Goal: Use online tool/utility: Utilize a website feature to perform a specific function

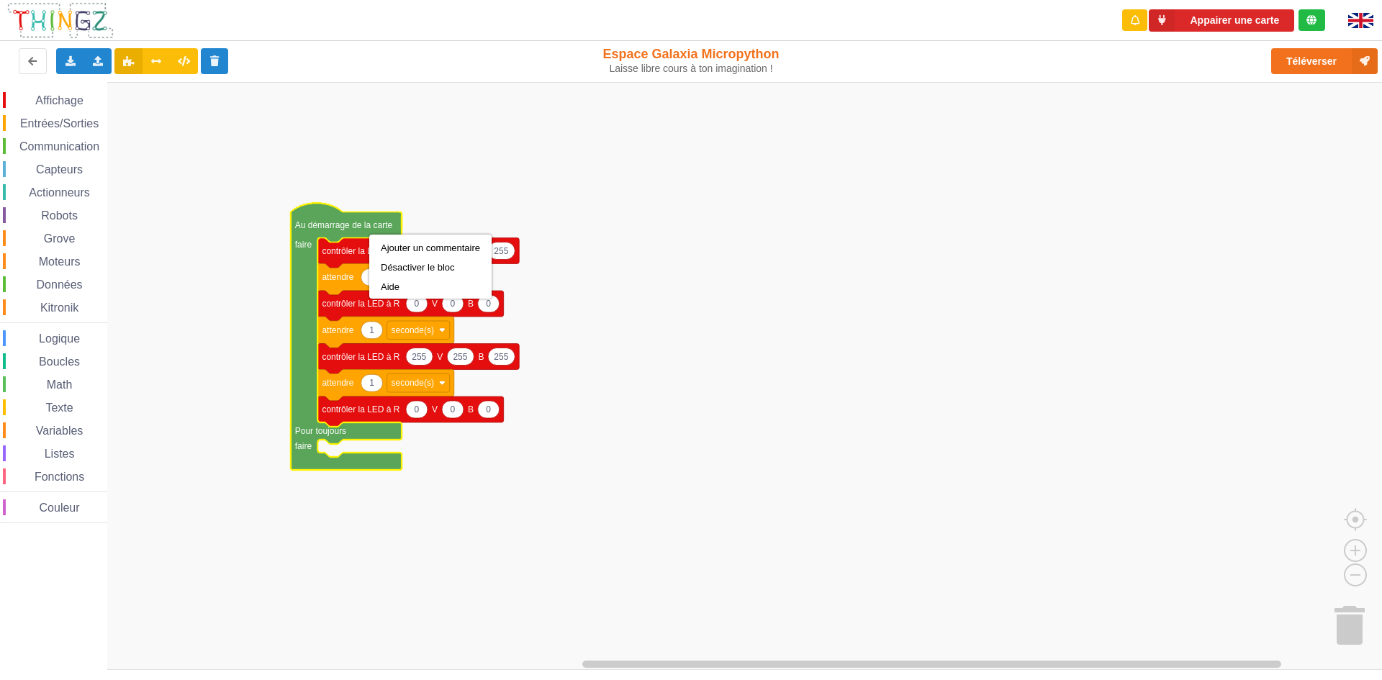
click at [925, 203] on rect "Espace de travail de Blocky" at bounding box center [696, 376] width 1392 height 588
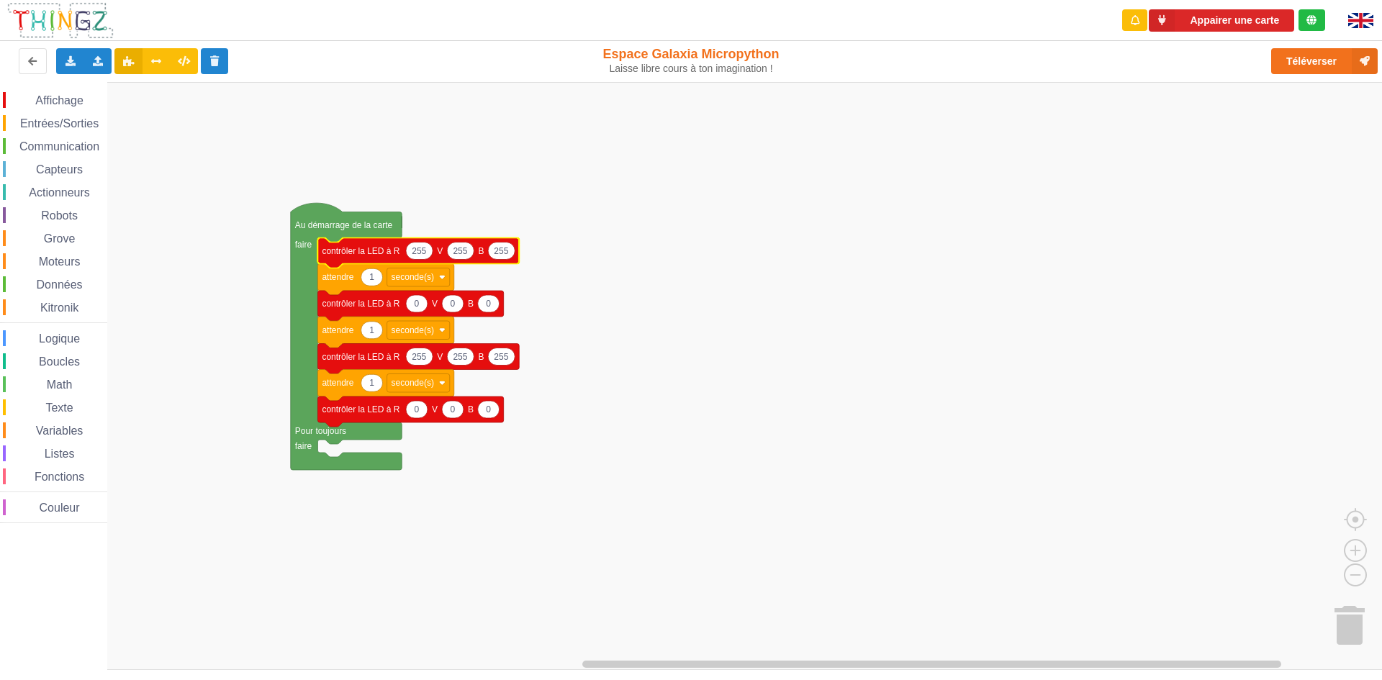
click at [322, 214] on icon "Espace de travail de Blocky" at bounding box center [346, 336] width 111 height 267
click at [1126, 23] on div at bounding box center [1134, 20] width 25 height 22
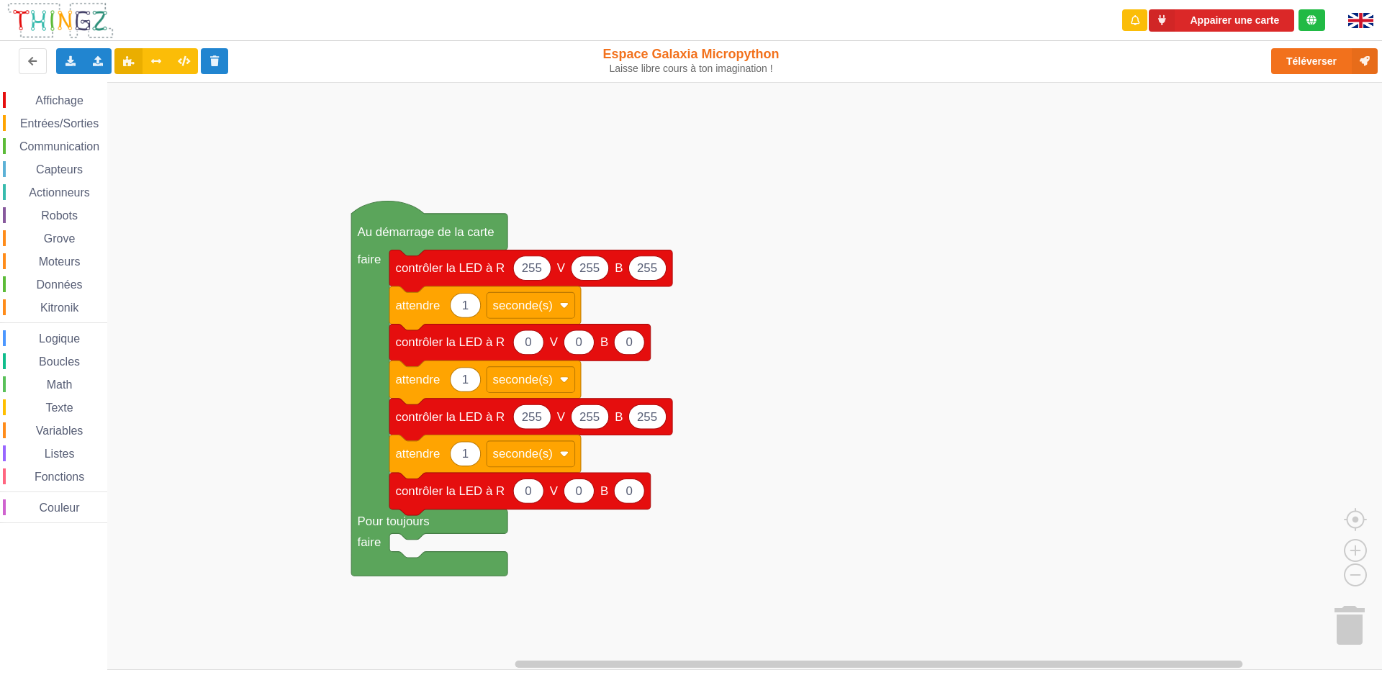
click at [684, 486] on div "Affichage Entrées/Sorties Communication Capteurs Actionneurs Robots Grove Moteu…" at bounding box center [696, 376] width 1392 height 588
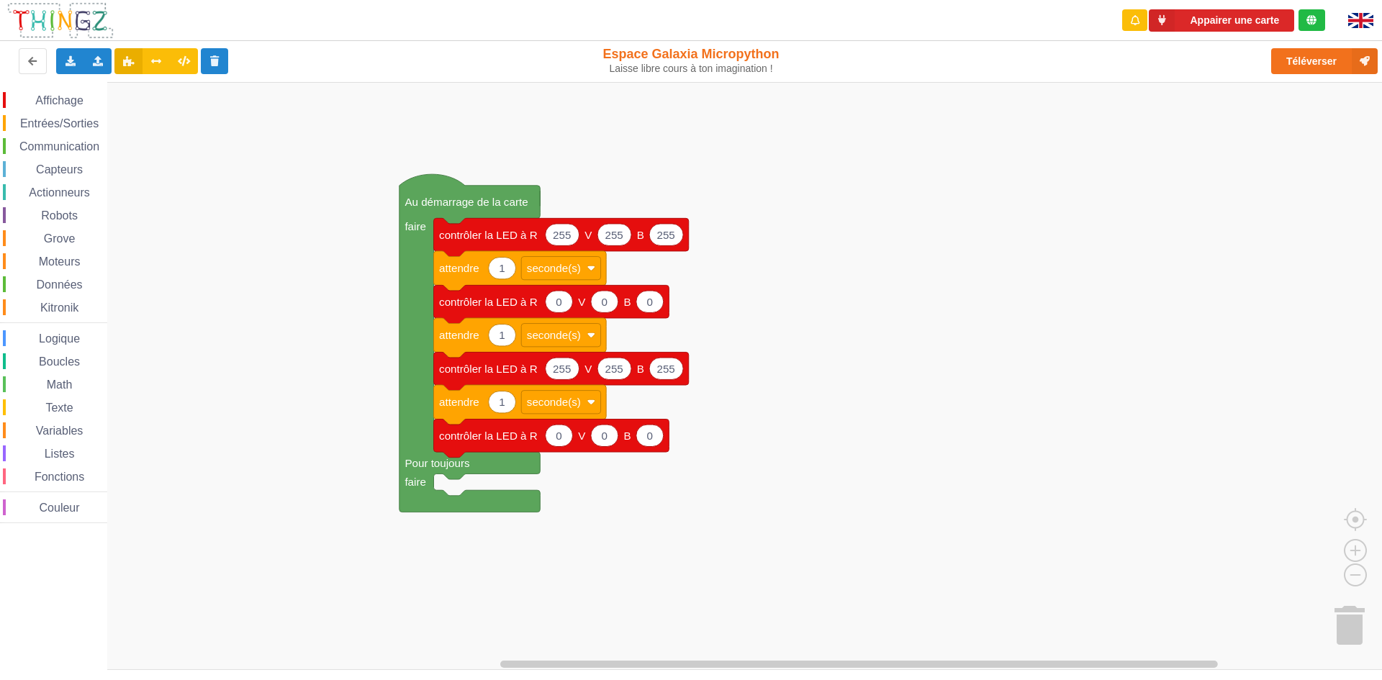
click at [895, 381] on div "Affichage Entrées/Sorties Communication Capteurs Actionneurs Robots Grove Moteu…" at bounding box center [696, 376] width 1392 height 588
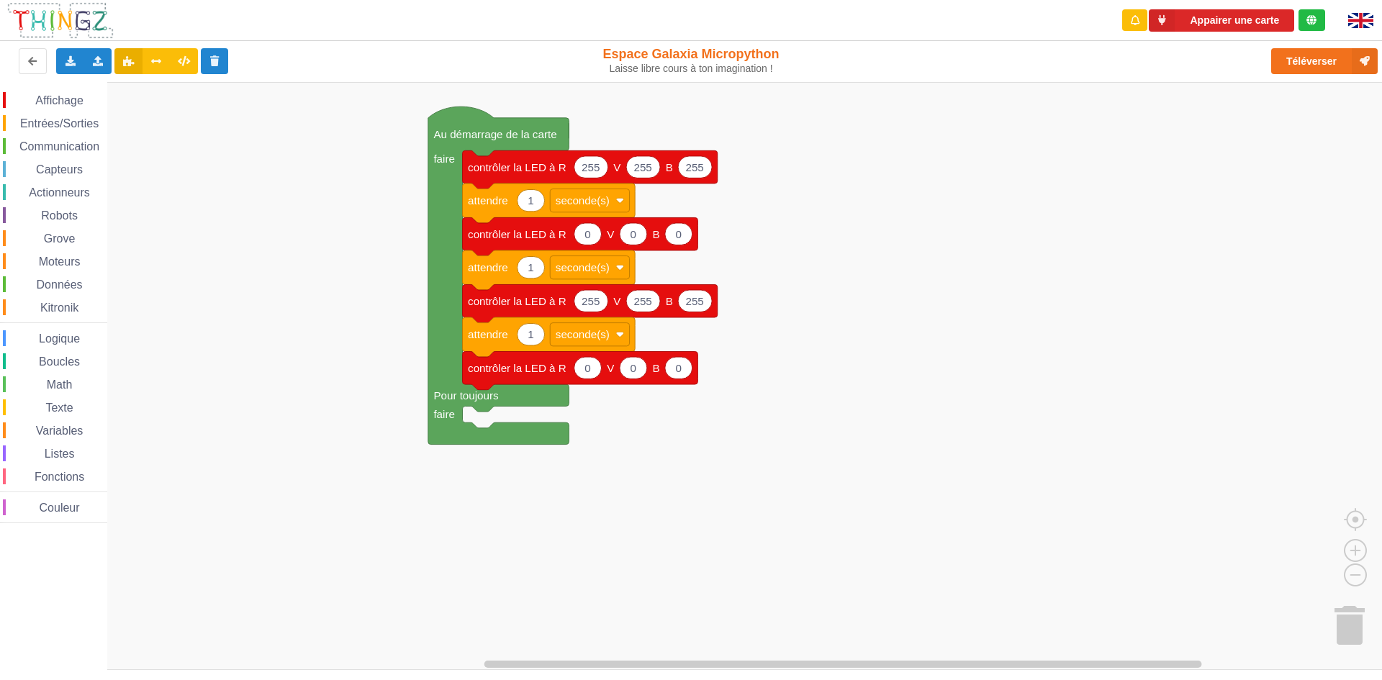
click at [584, 519] on div "Affichage Entrées/Sorties Communication Capteurs Actionneurs Robots Grove Moteu…" at bounding box center [696, 376] width 1392 height 588
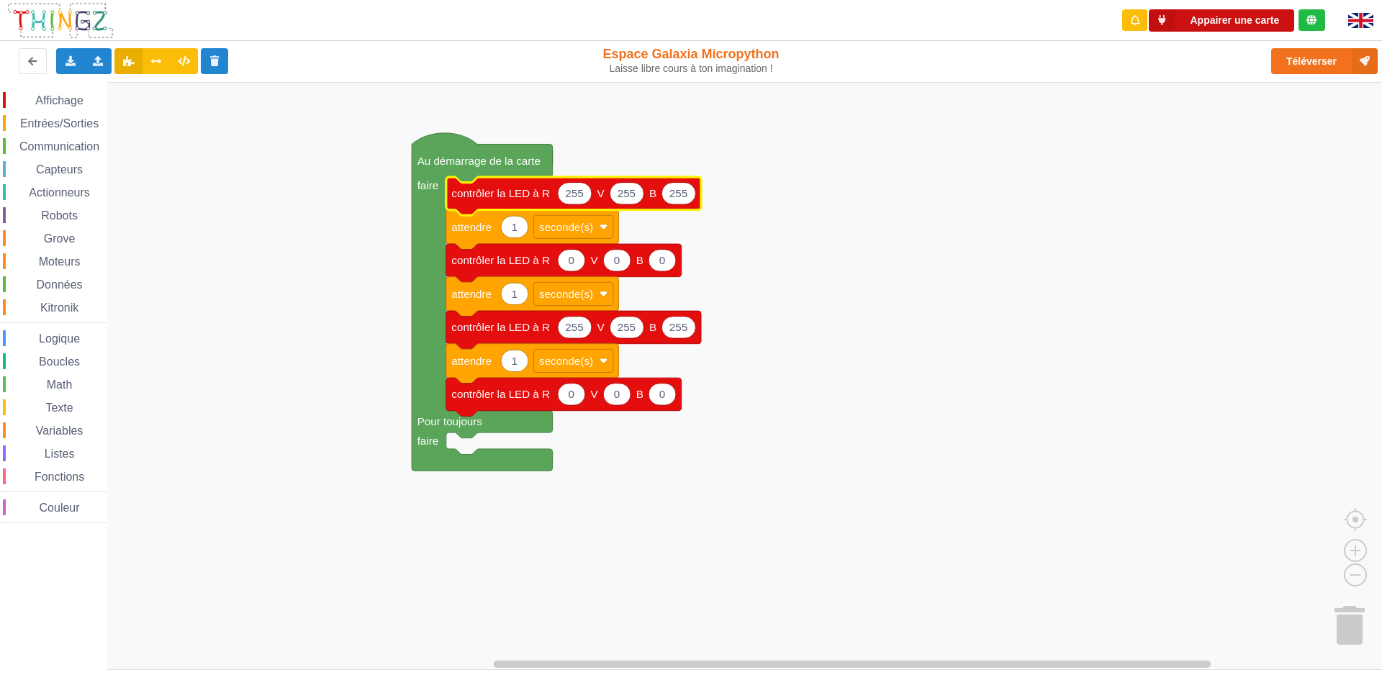
click at [1215, 29] on button "Appairer une carte" at bounding box center [1221, 20] width 145 height 22
click at [1357, 17] on img at bounding box center [1360, 20] width 25 height 15
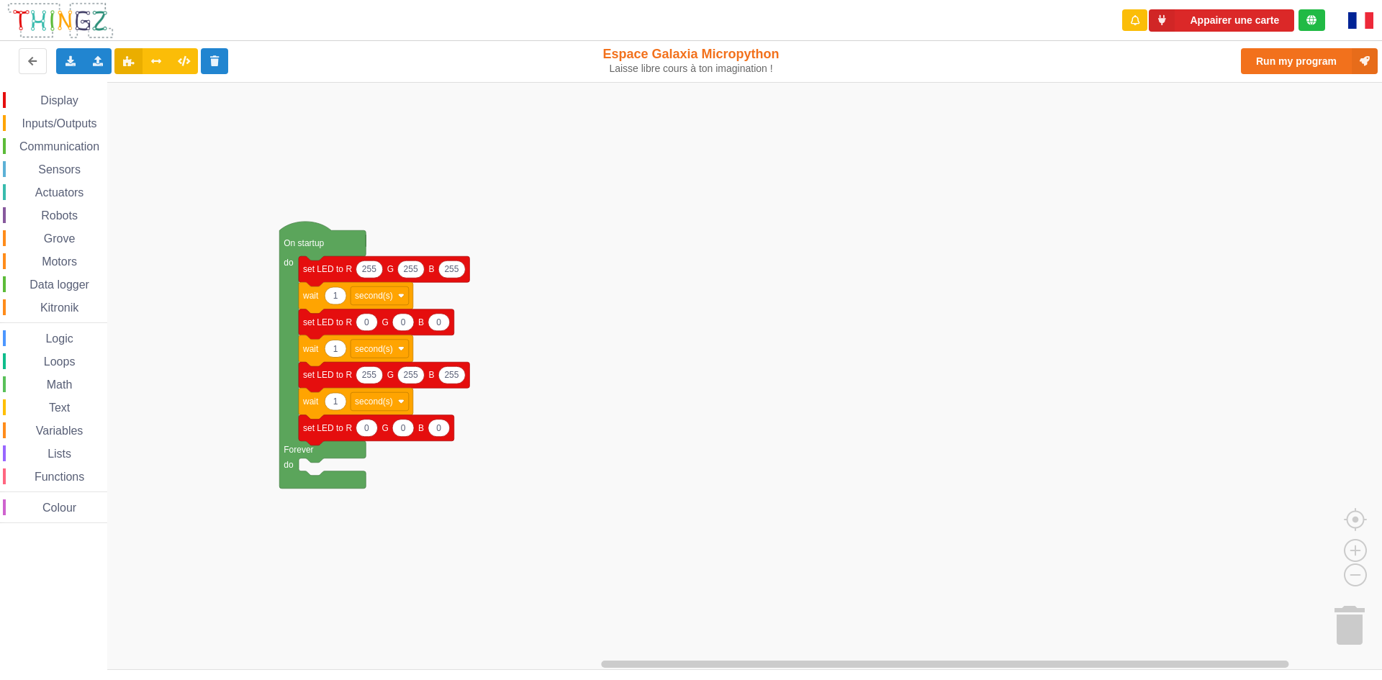
click at [1354, 24] on img at bounding box center [1360, 20] width 25 height 17
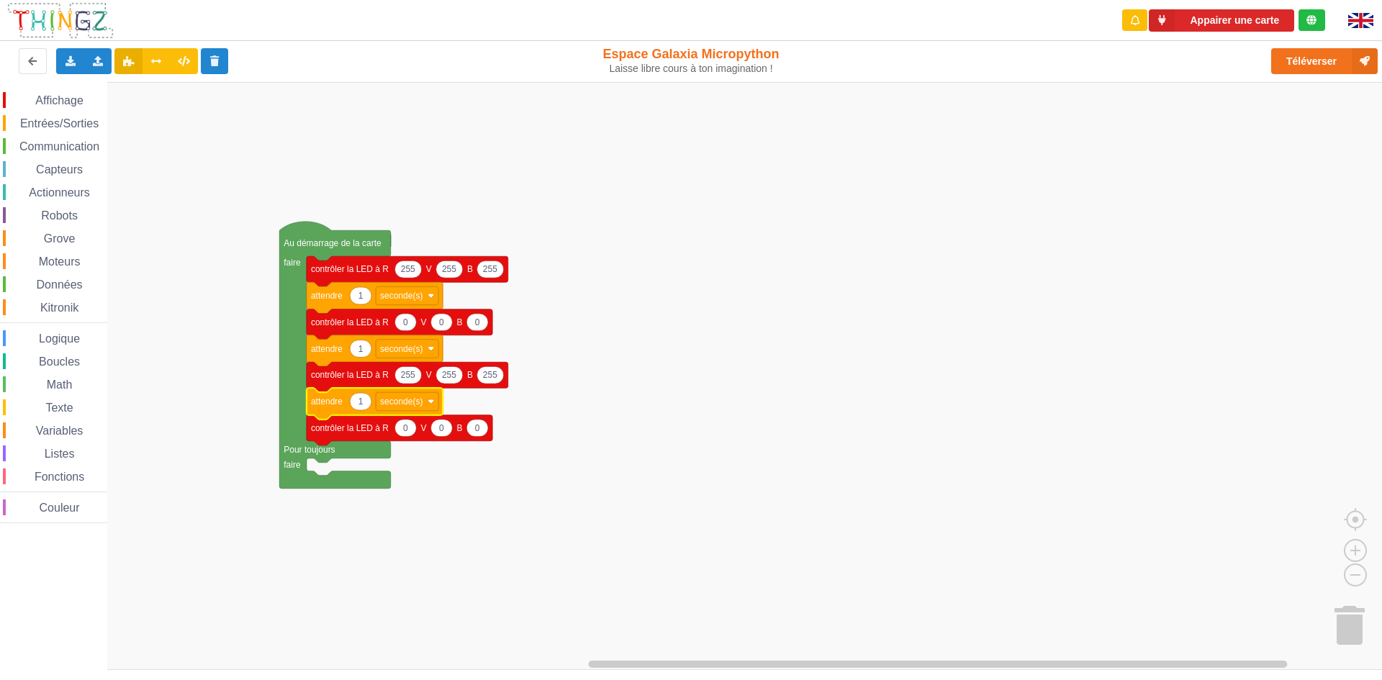
click at [562, 439] on rect "Espace de travail de Blocky" at bounding box center [696, 376] width 1392 height 588
click at [101, 60] on icon at bounding box center [98, 60] width 12 height 9
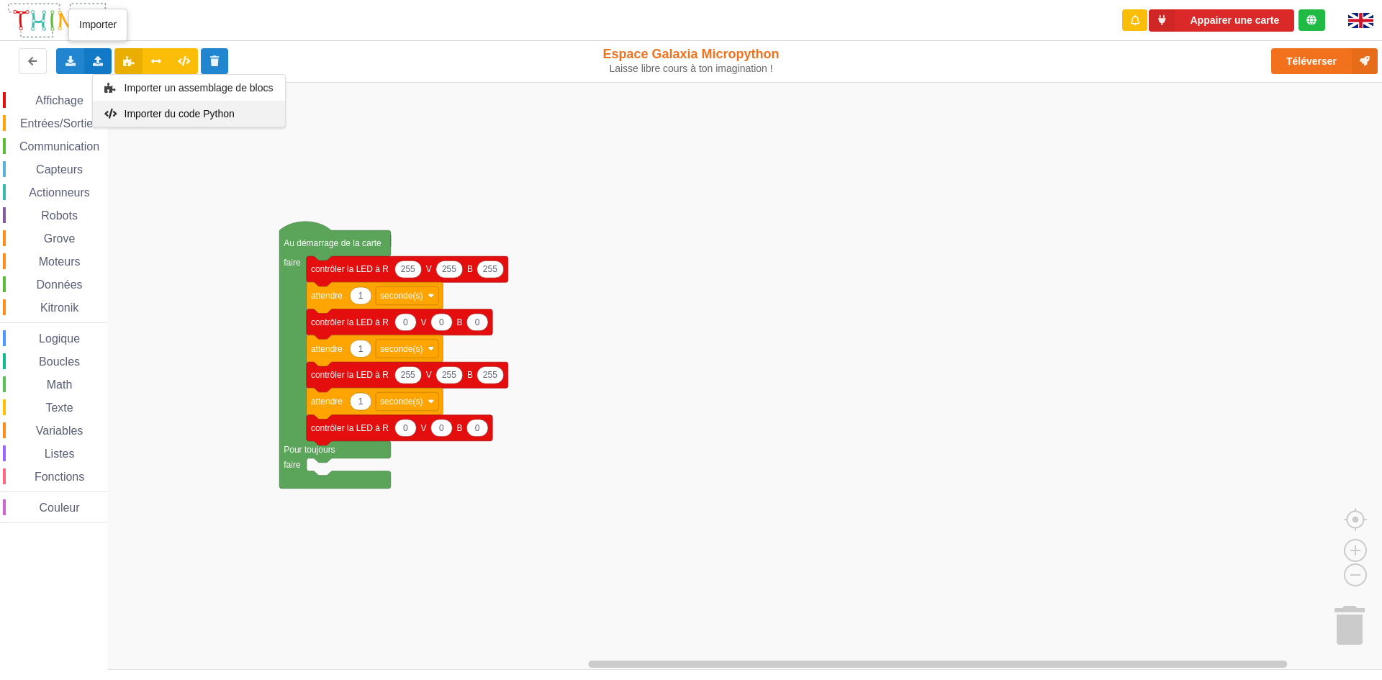
click at [152, 104] on div "Importer du code Python" at bounding box center [189, 114] width 192 height 26
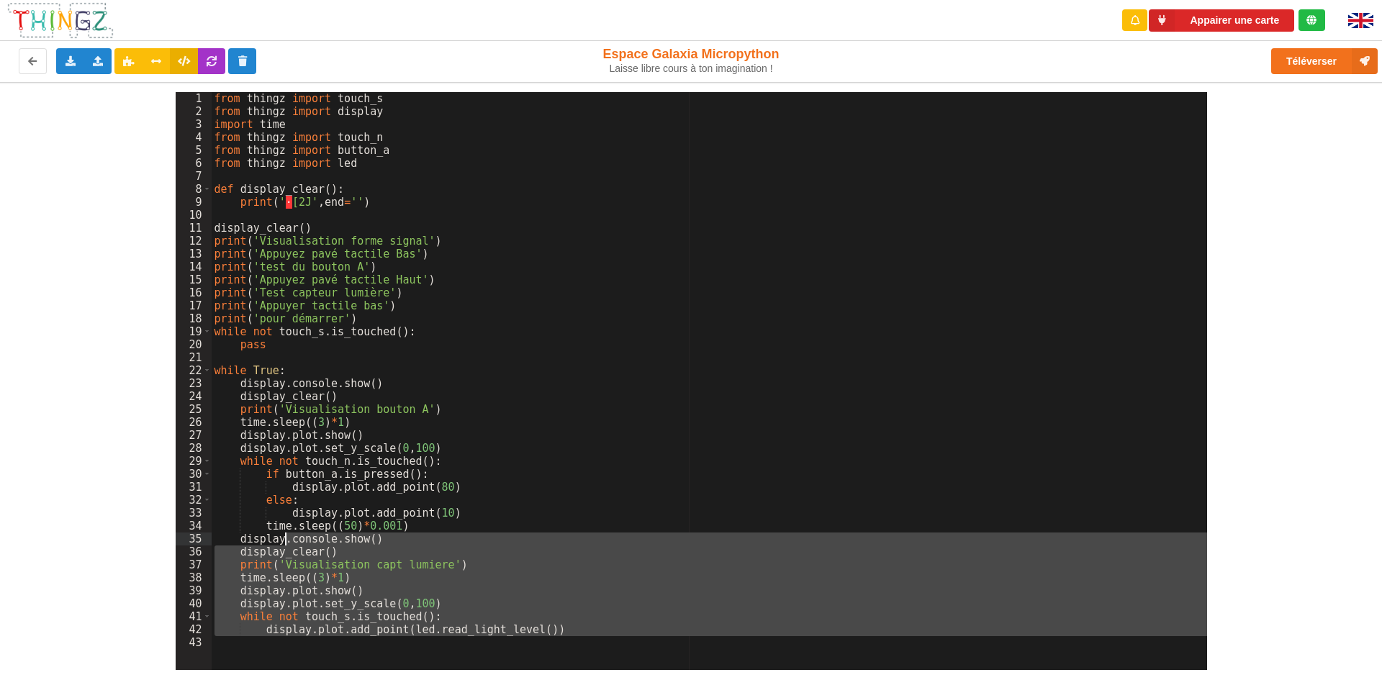
drag, startPoint x: 248, startPoint y: 632, endPoint x: 299, endPoint y: 455, distance: 184.3
click at [294, 505] on div "from thingz import touch_s from thingz import display import time from thingz i…" at bounding box center [709, 394] width 995 height 604
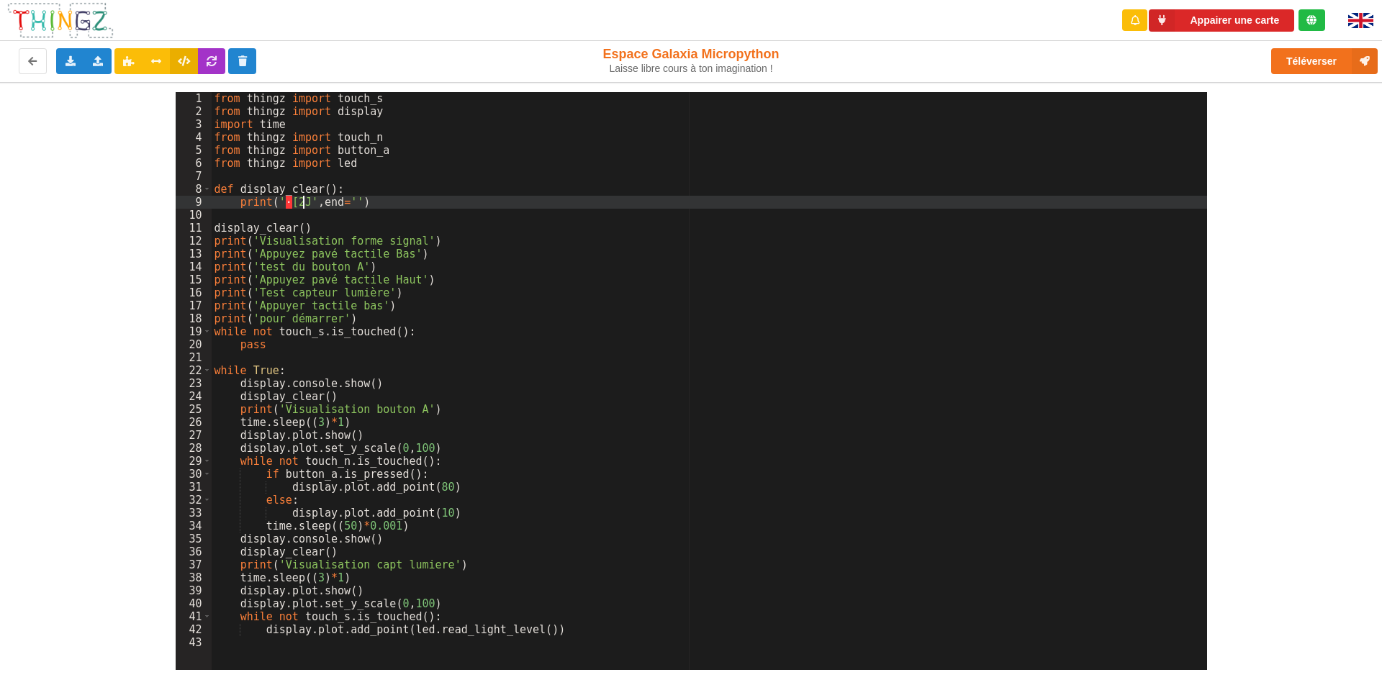
drag, startPoint x: 304, startPoint y: 202, endPoint x: 213, endPoint y: 235, distance: 97.5
click at [291, 207] on div "from thingz import touch_s from thingz import display import time from thingz i…" at bounding box center [709, 394] width 995 height 604
click at [65, 257] on div "1 2 3 4 5 6 7 8 9 10 11 12 13 14 15 16 17 18 19 20 21 22 23 24 25 26 27 28 29 3…" at bounding box center [691, 376] width 1402 height 588
click at [101, 65] on icon at bounding box center [98, 60] width 12 height 9
click at [153, 87] on span "Importer un assemblage de blocs" at bounding box center [198, 88] width 149 height 12
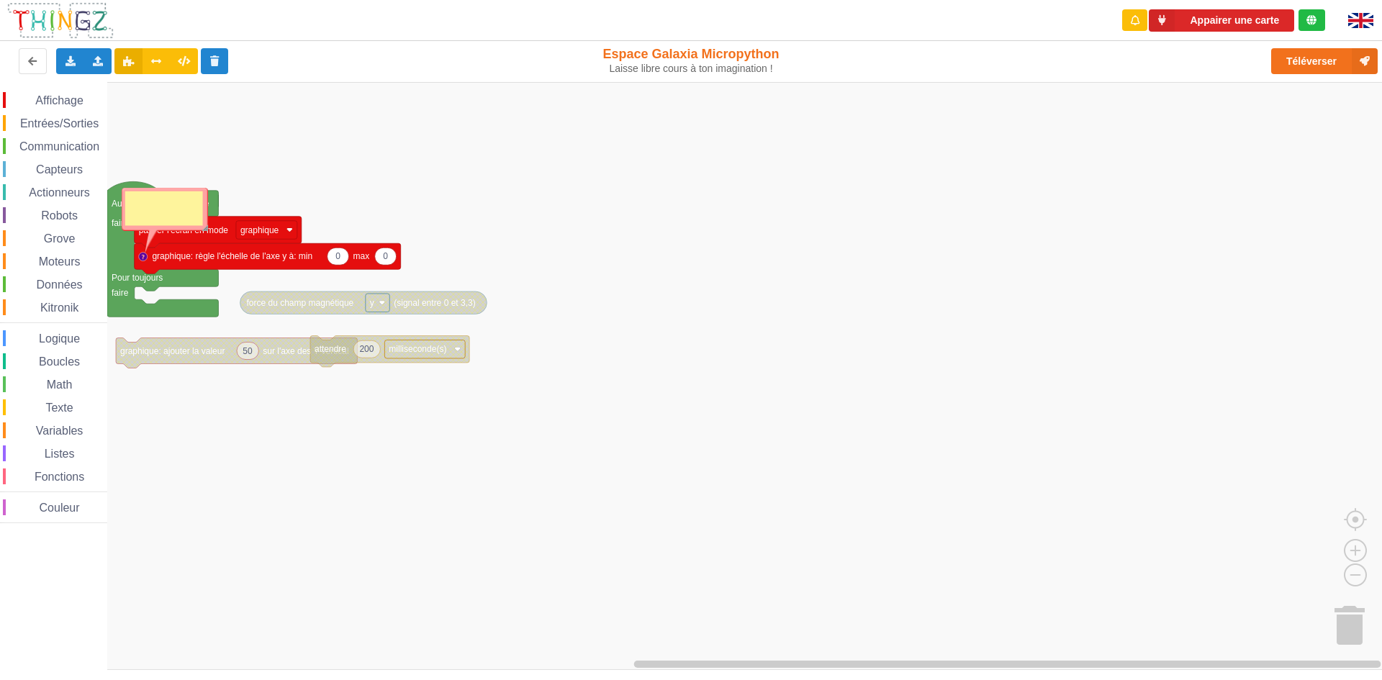
drag, startPoint x: 196, startPoint y: 219, endPoint x: 393, endPoint y: 240, distance: 197.6
click at [389, 240] on g "0 0 graphique: règle l'échelle de l'axe y à: min max passer l'écran en mode gra…" at bounding box center [706, 376] width 1413 height 588
click at [491, 220] on rect "Espace de travail de Blocky" at bounding box center [696, 376] width 1392 height 588
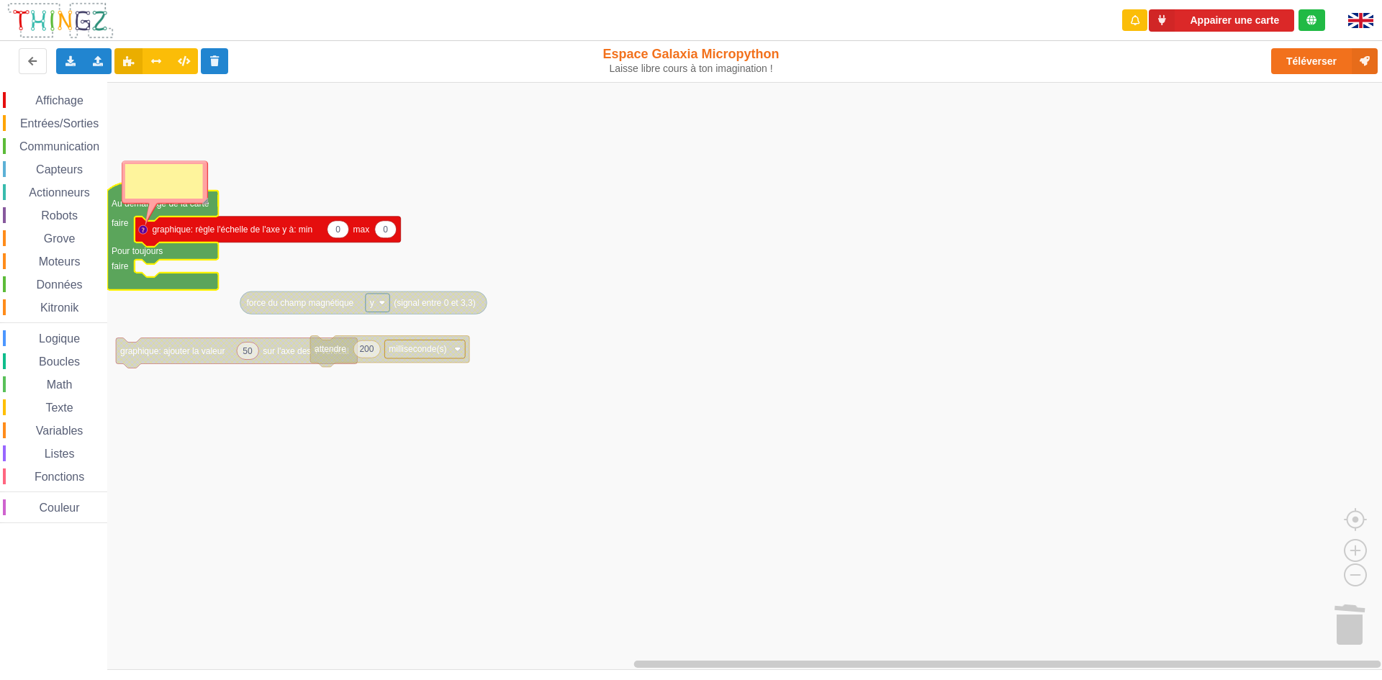
click at [135, 206] on text "Au démarrage de la carte" at bounding box center [161, 204] width 98 height 10
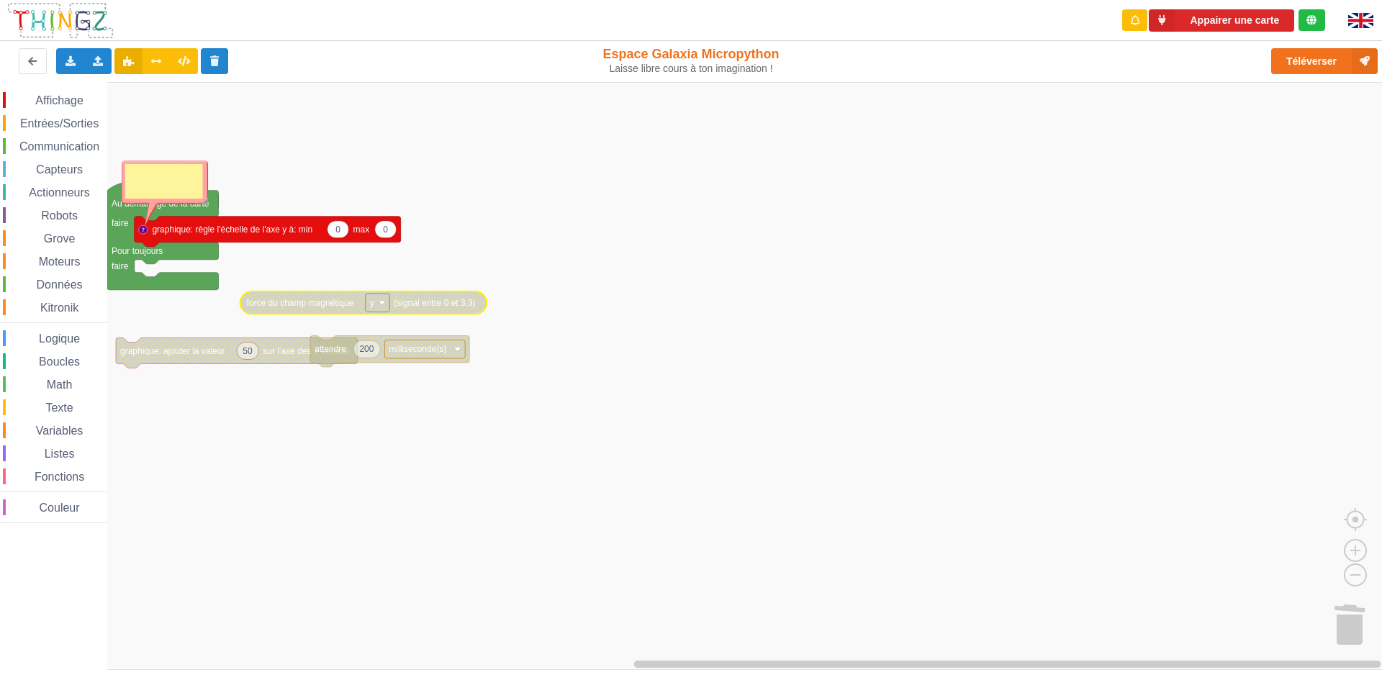
click at [315, 307] on text "force du champ magnétique" at bounding box center [300, 303] width 107 height 10
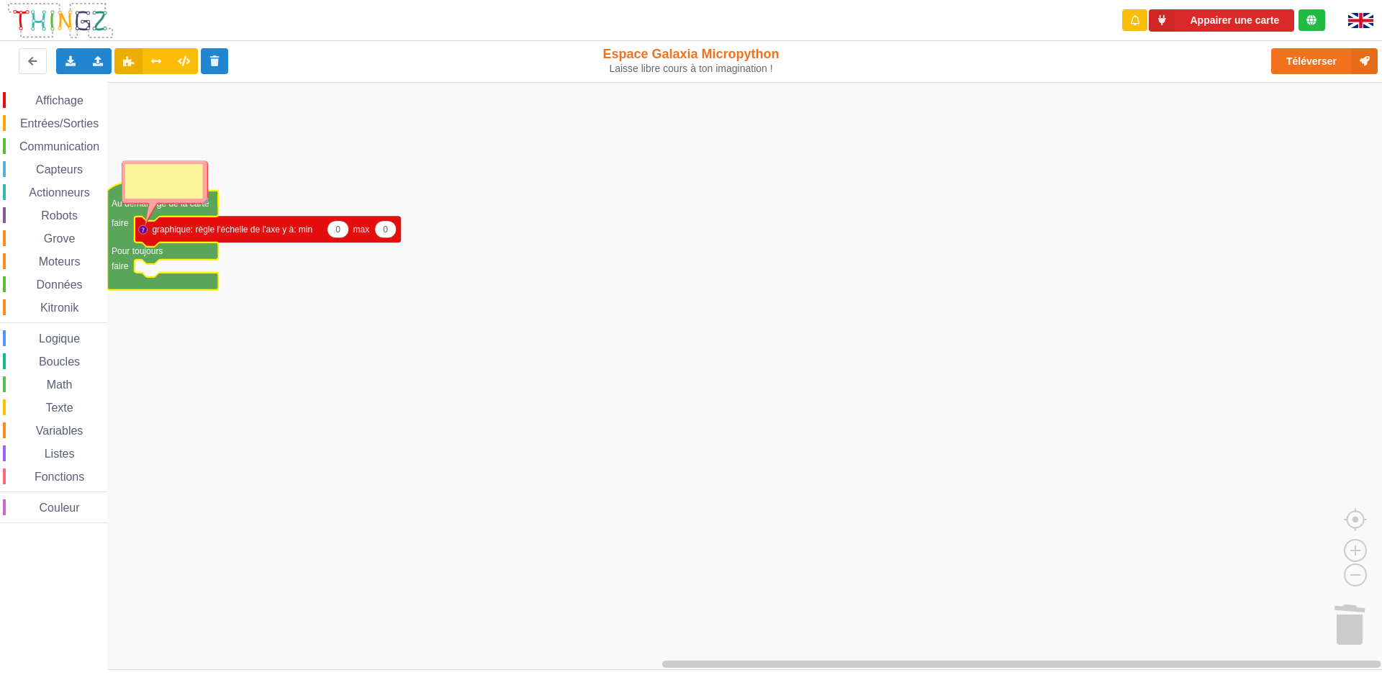
click at [216, 289] on g "Au démarrage de la carte faire Pour toujours faire 0 0 graphique: règle l'échel…" at bounding box center [254, 235] width 294 height 108
click at [291, 230] on text "graphique: règle l'échelle de l'axe y à: min" at bounding box center [232, 230] width 160 height 10
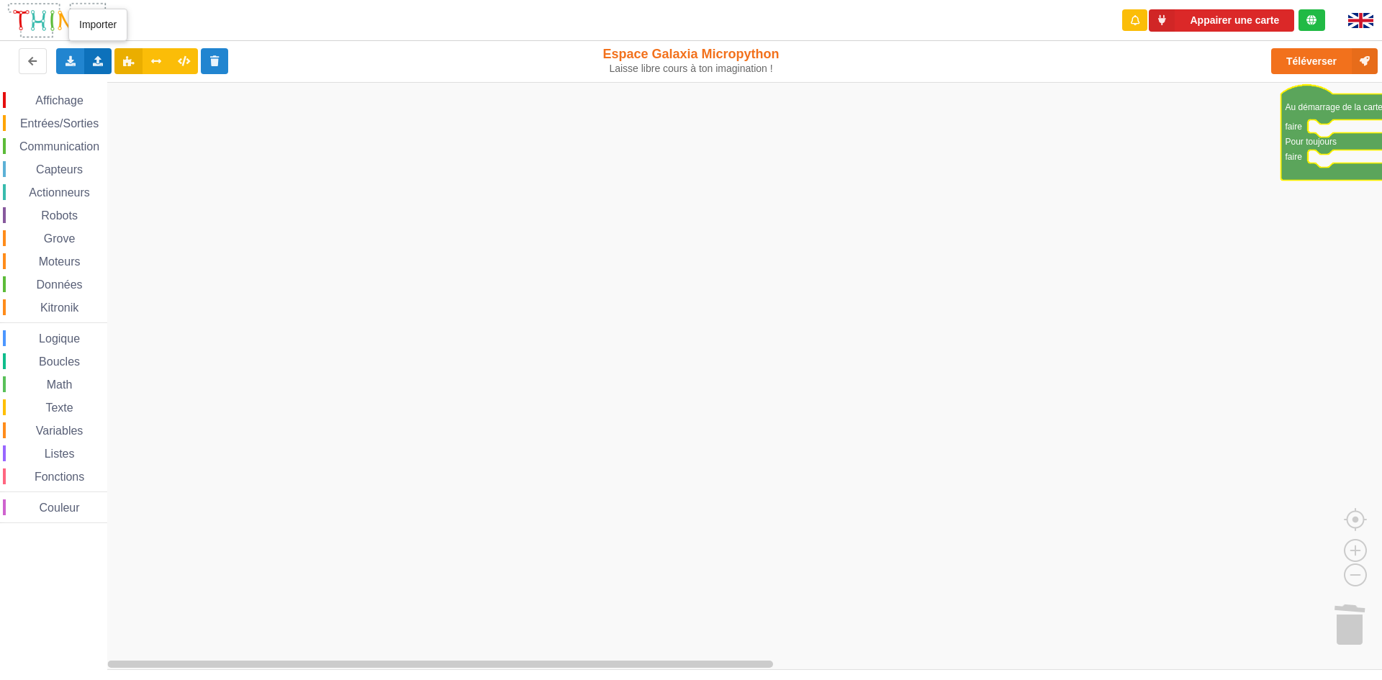
click at [99, 58] on icon at bounding box center [98, 60] width 12 height 9
click at [189, 84] on span "Importer un assemblage de blocs" at bounding box center [198, 88] width 149 height 12
click at [96, 61] on icon at bounding box center [98, 60] width 12 height 9
click at [150, 84] on span "Importer un assemblage de blocs" at bounding box center [198, 88] width 149 height 12
click at [89, 57] on div "Importer un assemblage de blocs Importer du code Python" at bounding box center [98, 61] width 28 height 26
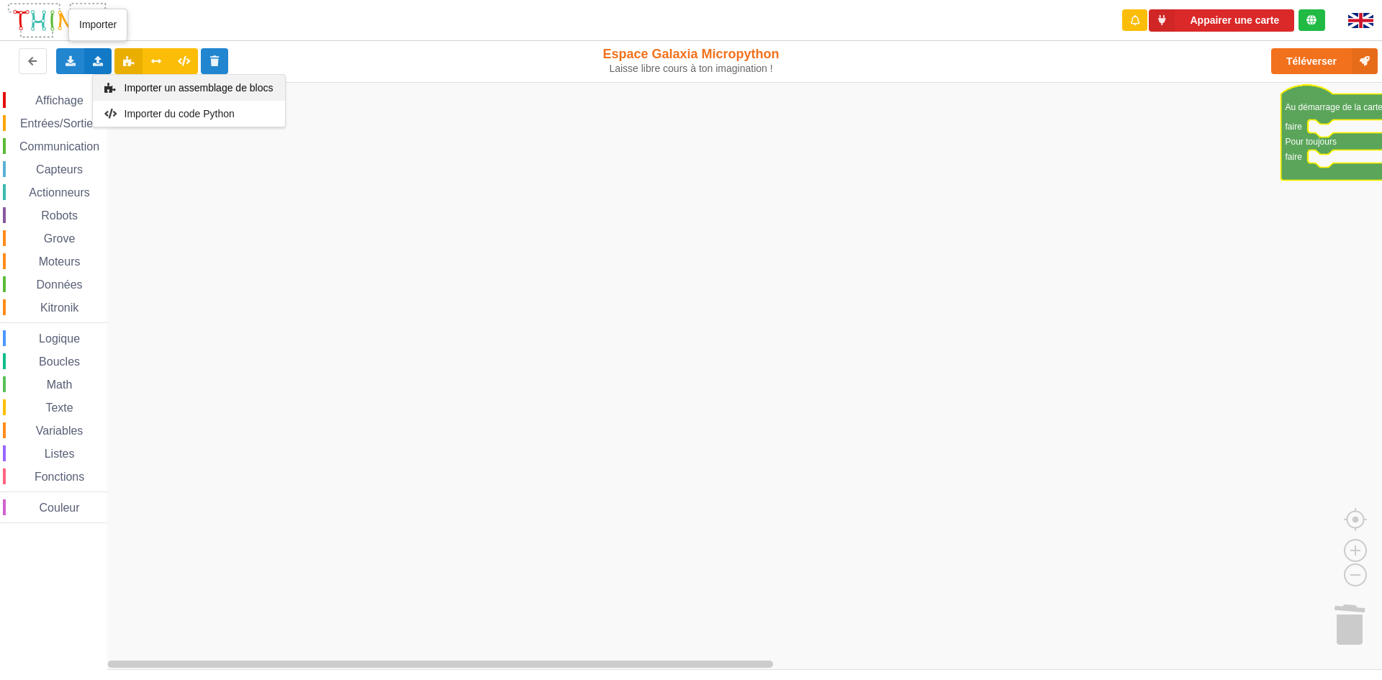
click at [131, 83] on span "Importer un assemblage de blocs" at bounding box center [198, 88] width 149 height 12
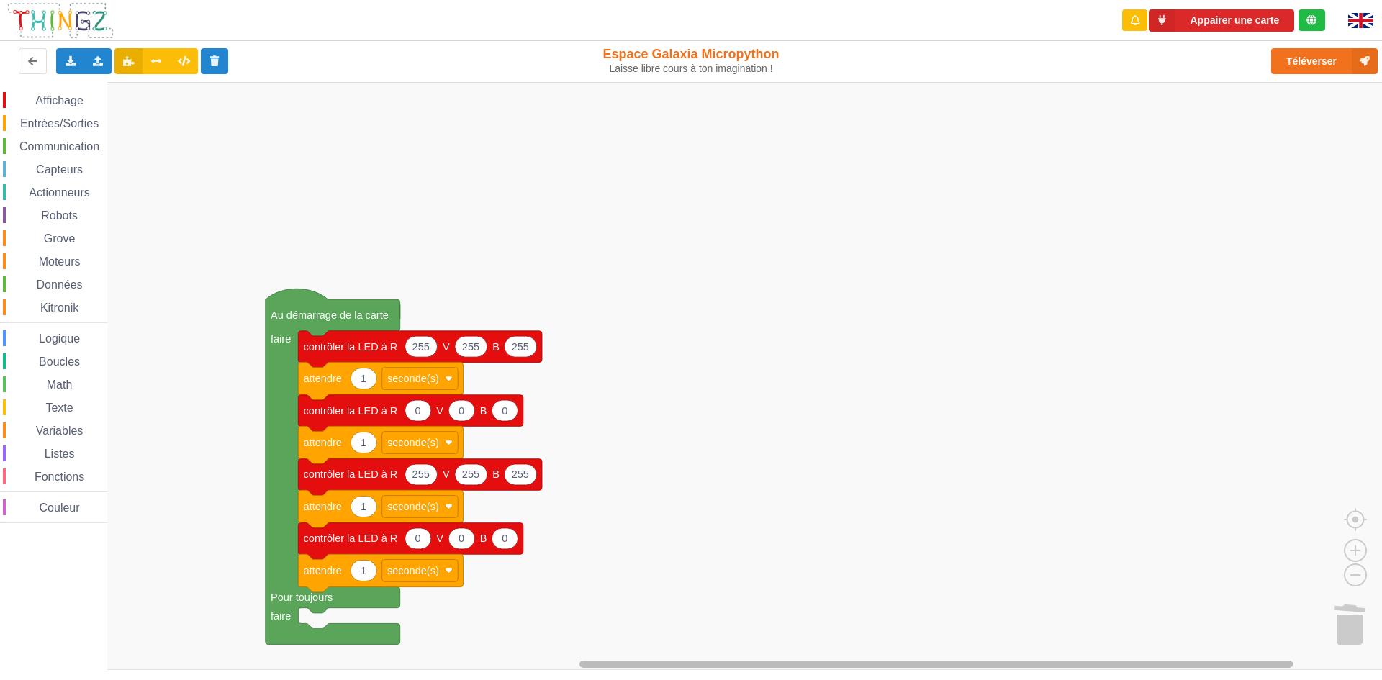
click at [697, 679] on html "Appairer une carte Exporter l'assemblage de blocs Exporter l'assemblage de bloc…" at bounding box center [691, 340] width 1382 height 680
click at [678, 408] on rect "Espace de travail de Blocky" at bounding box center [696, 376] width 1392 height 588
click at [1213, 21] on button "Appairer une carte" at bounding box center [1221, 20] width 145 height 22
click at [1228, 24] on div "Connecté à la carte" at bounding box center [1233, 20] width 92 height 10
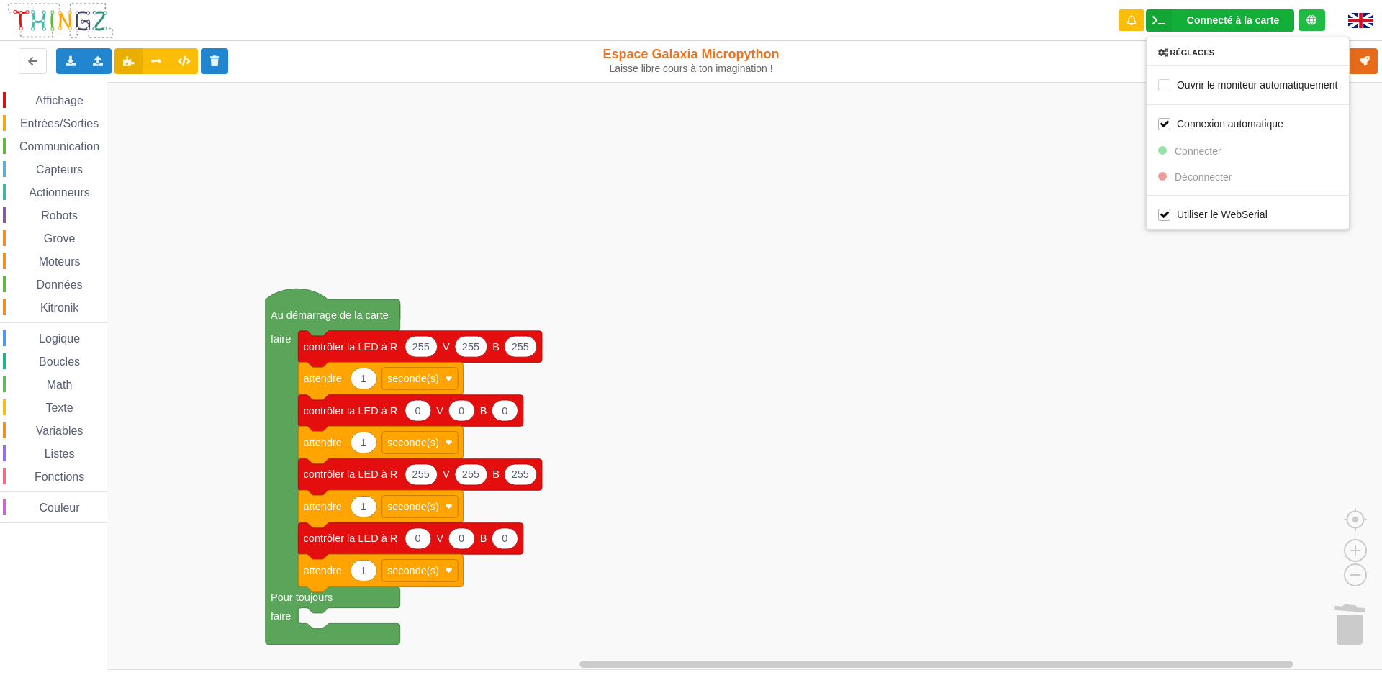
click at [1228, 24] on div "Connecté à la carte" at bounding box center [1233, 20] width 92 height 10
click at [1203, 12] on div "Connecté à la carte Réglages Ouvrir le moniteur automatiquement Connexion autom…" at bounding box center [1220, 20] width 148 height 22
click at [1198, 149] on div "Réglages Ouvrir le moniteur automatiquement Connexion automatique Connecter Déc…" at bounding box center [1248, 133] width 204 height 193
click at [1215, 25] on div "Connecté à la carte" at bounding box center [1233, 20] width 92 height 10
click at [1164, 131] on div "Connexion automatique" at bounding box center [1247, 123] width 202 height 28
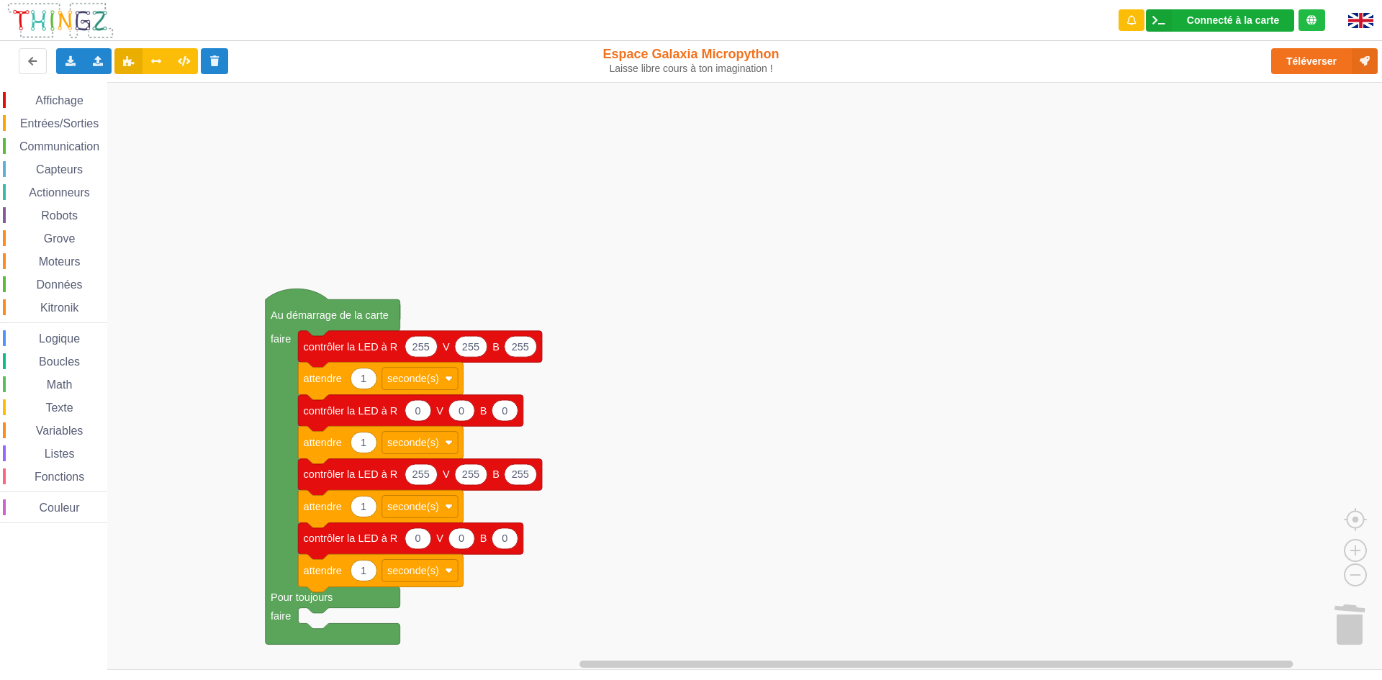
click at [1197, 19] on div "Connecté à la carte" at bounding box center [1233, 20] width 92 height 10
click at [1156, 141] on div "Réglages Ouvrir le moniteur automatiquement Connexion automatique Connecter Déc…" at bounding box center [1248, 133] width 204 height 193
click at [1256, 16] on div "Connecté à la carte" at bounding box center [1233, 20] width 92 height 10
click at [1217, 7] on div "Appairer une carte" at bounding box center [1222, 20] width 227 height 41
click at [1218, 14] on button "Appairer une carte" at bounding box center [1221, 20] width 145 height 22
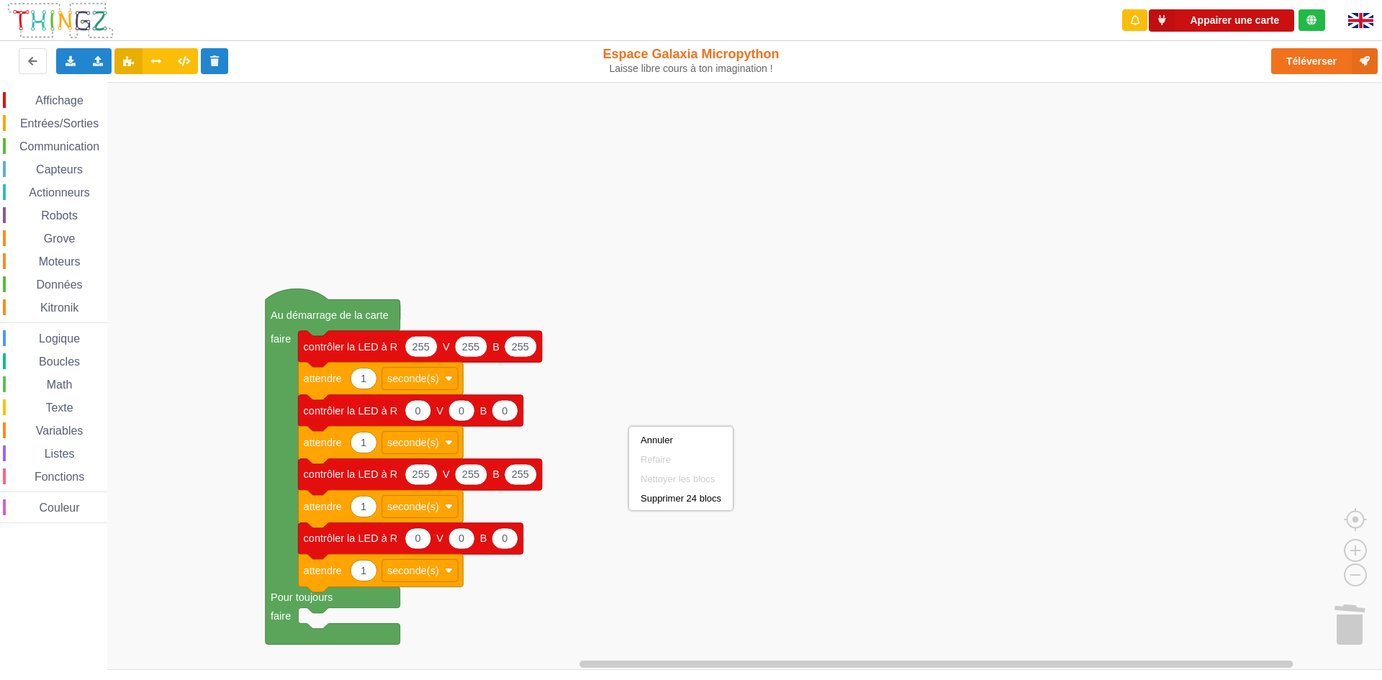
click at [1205, 22] on button "Appairer une carte" at bounding box center [1221, 20] width 145 height 22
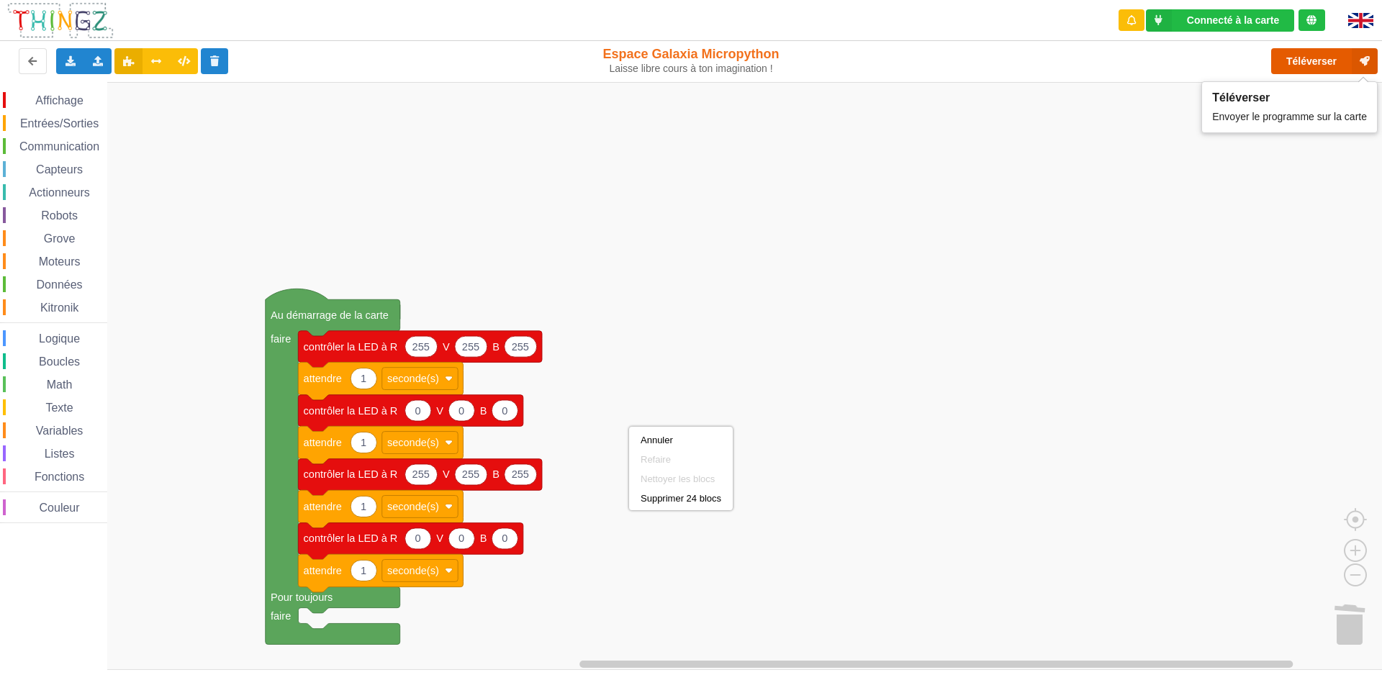
click at [1316, 55] on button "Téléverser" at bounding box center [1324, 61] width 107 height 26
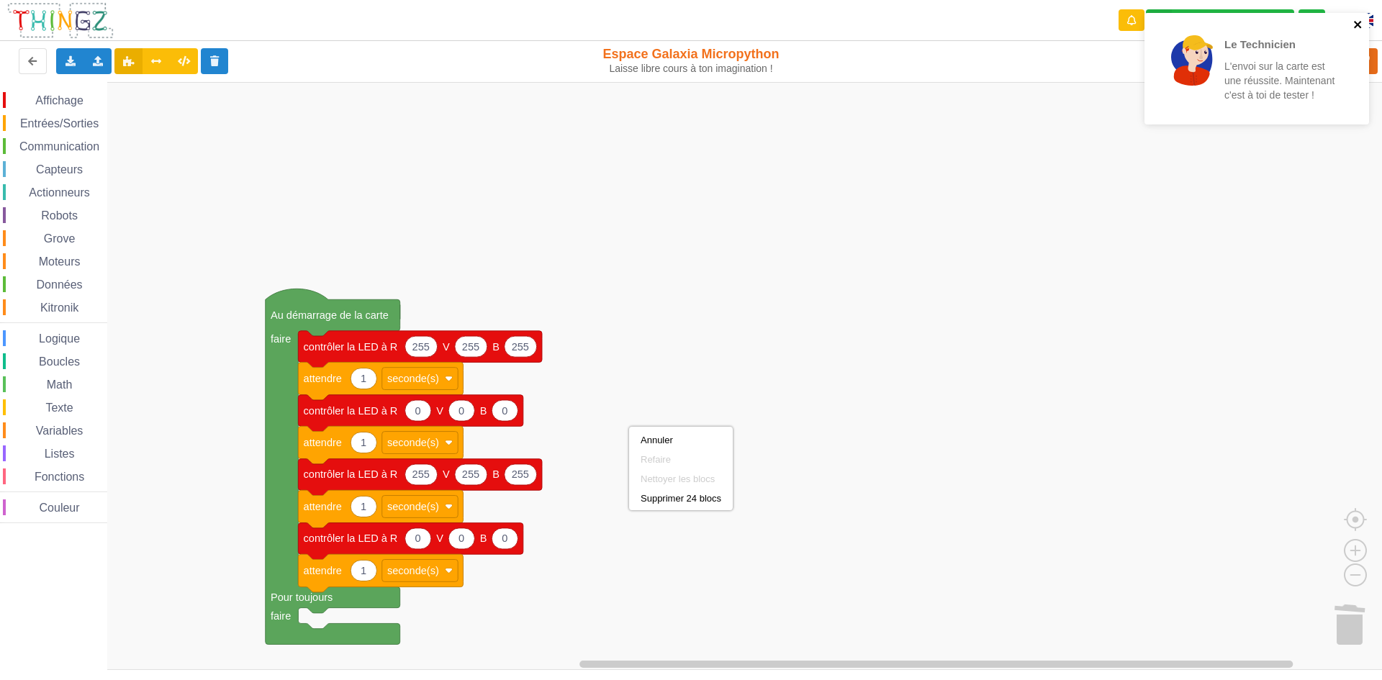
click at [1354, 23] on icon "close" at bounding box center [1358, 25] width 10 height 12
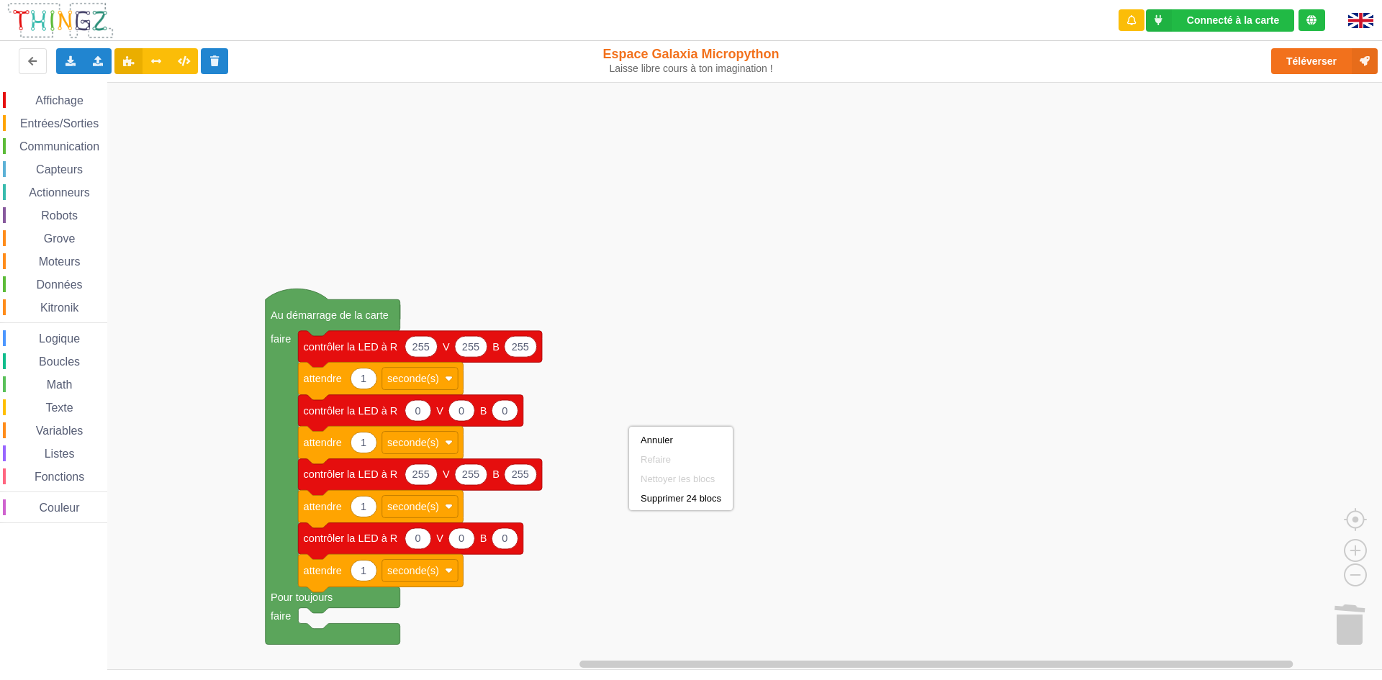
click at [376, 309] on text "Au démarrage de la carte" at bounding box center [330, 315] width 118 height 12
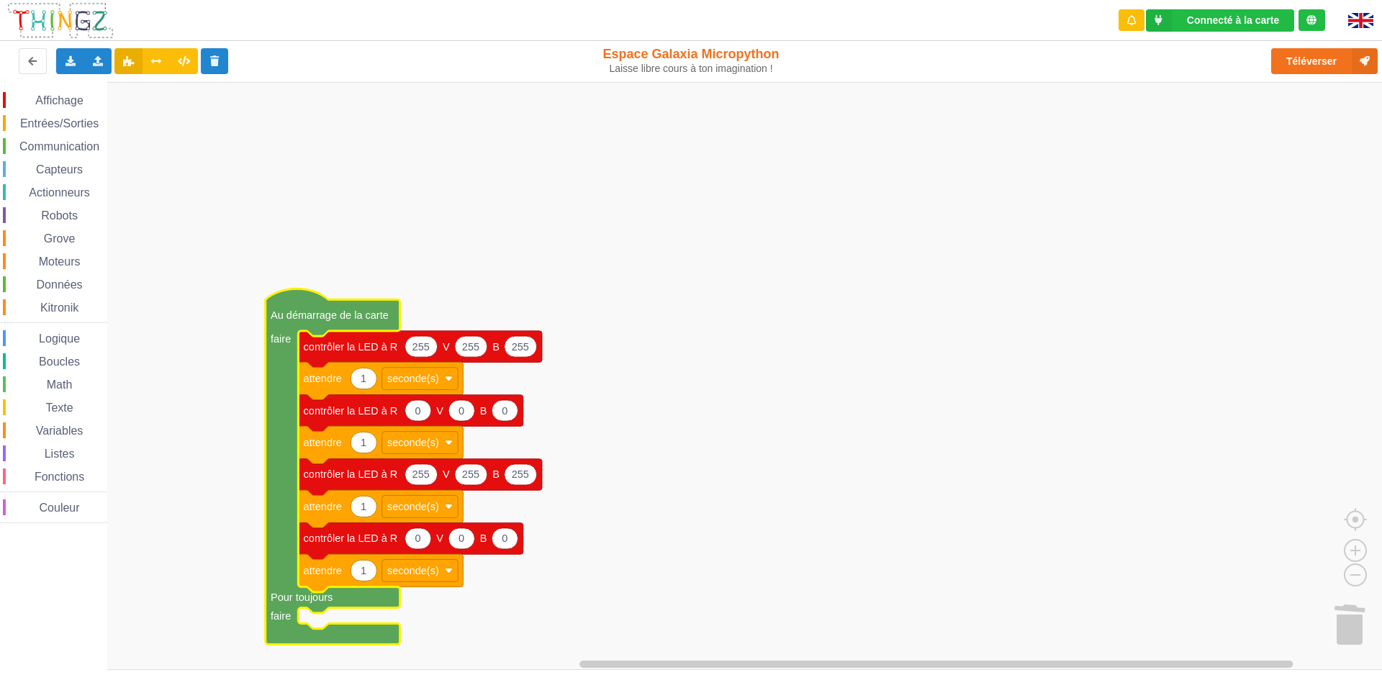
click at [548, 321] on rect "Espace de travail de Blocky" at bounding box center [696, 376] width 1392 height 588
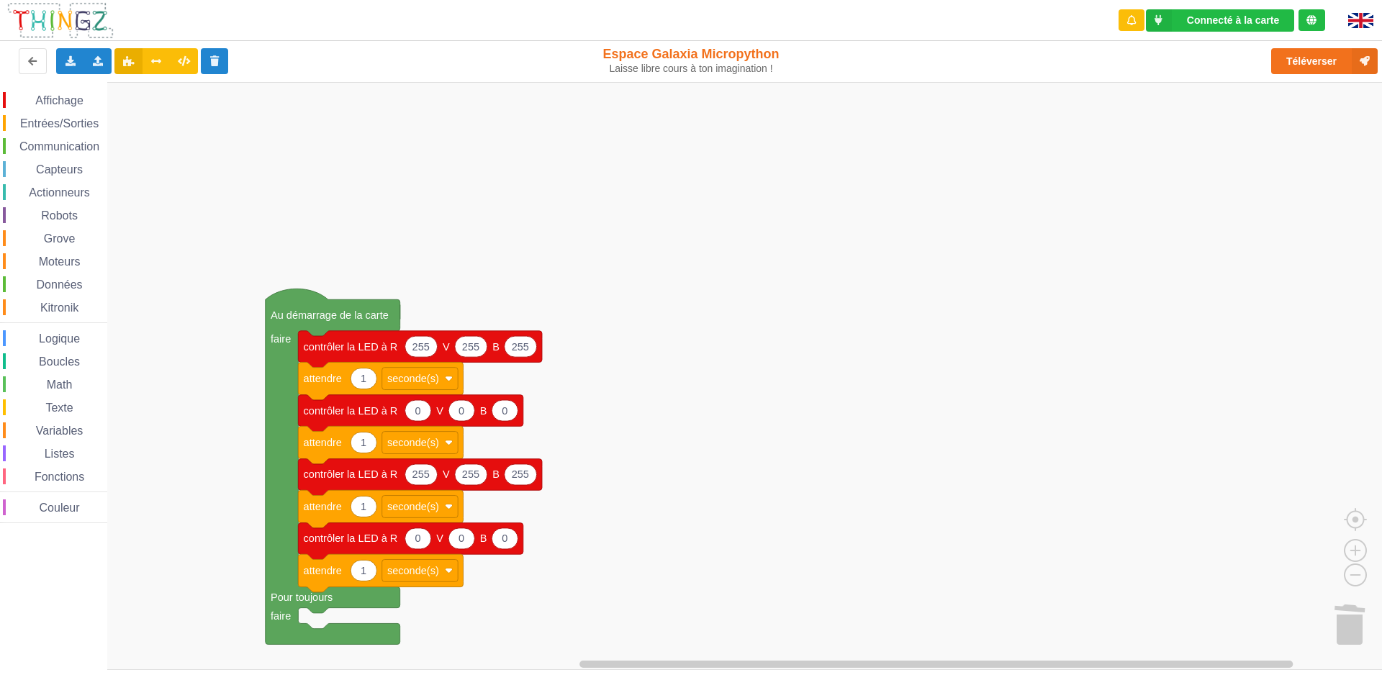
click at [373, 312] on text "Au démarrage de la carte" at bounding box center [330, 315] width 118 height 12
